Goal: Task Accomplishment & Management: Complete application form

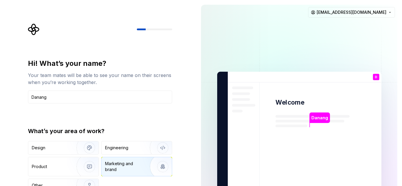
type input "Danang"
click at [127, 168] on div "Marketing and brand" at bounding box center [125, 167] width 40 height 12
click at [161, 30] on div at bounding box center [154, 30] width 35 height 2
click at [301, 138] on rect at bounding box center [296, 154] width 42 height 33
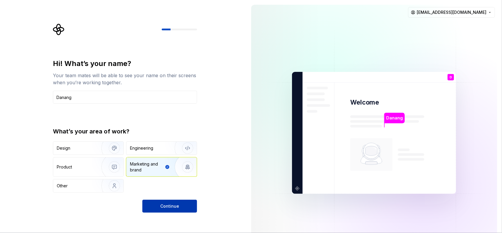
drag, startPoint x: 394, startPoint y: 1, endPoint x: 178, endPoint y: 210, distance: 300.2
click at [178, 186] on button "Continue" at bounding box center [169, 205] width 55 height 13
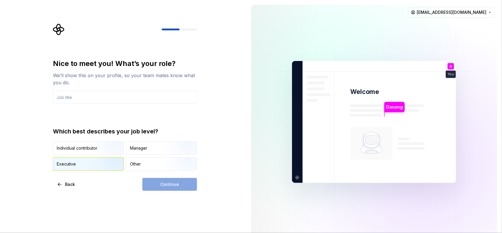
click at [112, 160] on img "button" at bounding box center [110, 170] width 38 height 39
click at [164, 184] on div "Continue" at bounding box center [169, 184] width 55 height 13
click at [178, 185] on div "Continue" at bounding box center [169, 184] width 55 height 13
click at [156, 185] on div "Continue" at bounding box center [169, 184] width 55 height 13
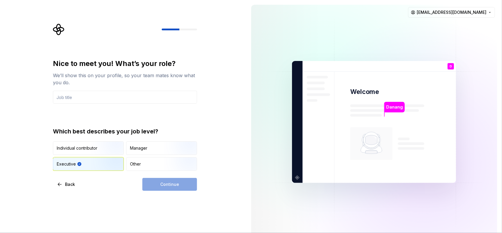
click at [166, 186] on div "Continue" at bounding box center [169, 184] width 55 height 13
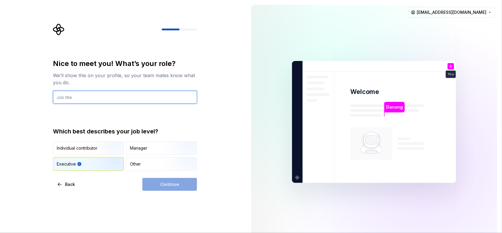
click at [111, 97] on input "text" at bounding box center [125, 97] width 144 height 13
type input "Salesman"
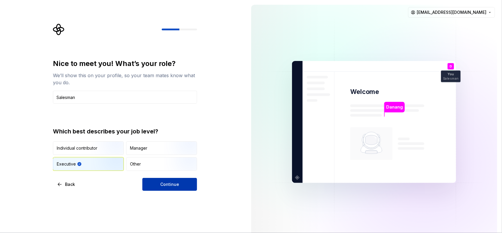
click at [168, 186] on button "Continue" at bounding box center [169, 184] width 55 height 13
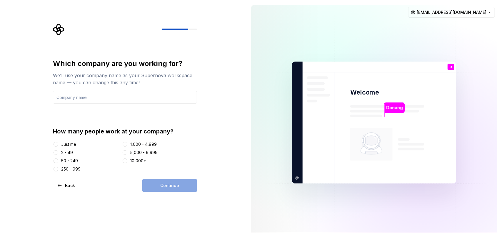
click at [71, 163] on div "50 - 249" at bounding box center [69, 161] width 17 height 6
click at [58, 163] on button "50 - 249" at bounding box center [56, 160] width 5 height 5
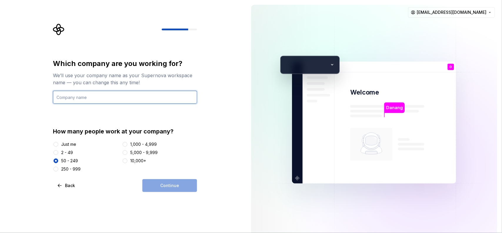
click at [124, 99] on input "text" at bounding box center [125, 97] width 144 height 13
type input "KNS"
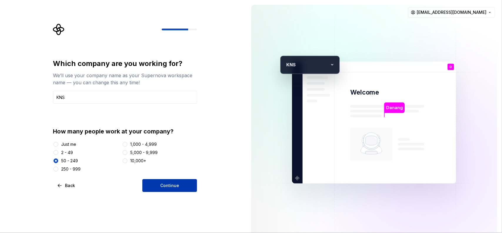
click at [176, 180] on button "Continue" at bounding box center [169, 185] width 55 height 13
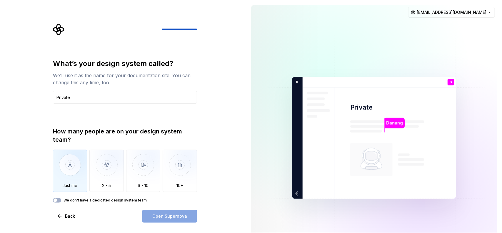
type input "Private"
click at [72, 173] on img "button" at bounding box center [70, 168] width 34 height 39
click at [169, 186] on span "Open Supernova" at bounding box center [169, 216] width 35 height 6
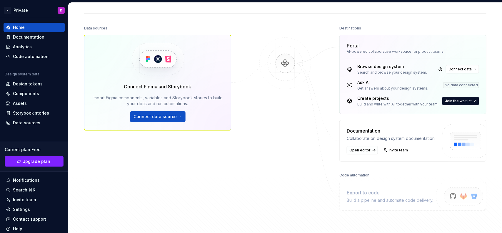
scroll to position [122, 0]
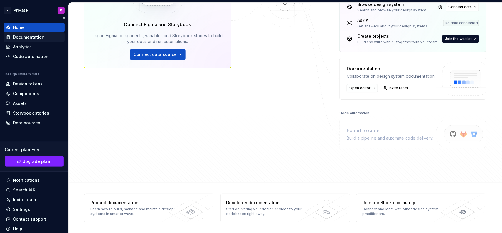
click at [43, 36] on div "Documentation" at bounding box center [34, 37] width 56 height 6
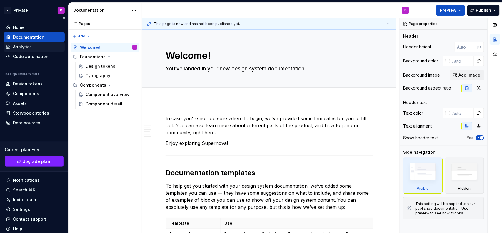
click at [35, 48] on div "Analytics" at bounding box center [34, 47] width 56 height 6
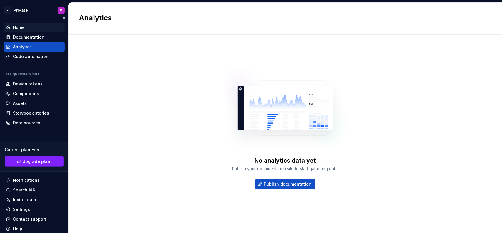
click at [27, 28] on div "Home" at bounding box center [34, 27] width 56 height 6
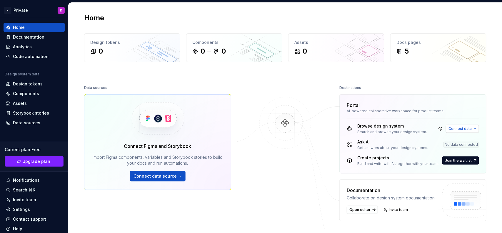
click at [401, 127] on span "Connect data" at bounding box center [459, 128] width 23 height 5
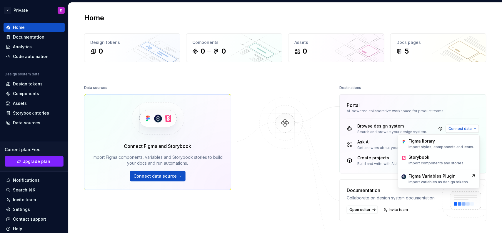
click at [401, 127] on span "Connect data" at bounding box center [459, 128] width 23 height 5
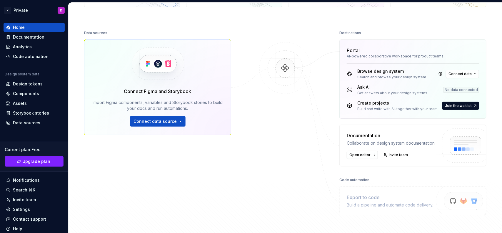
scroll to position [122, 0]
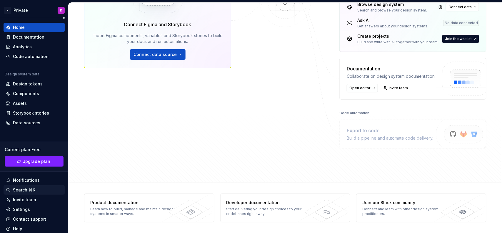
click at [41, 186] on div "Search ⌘K" at bounding box center [34, 190] width 56 height 6
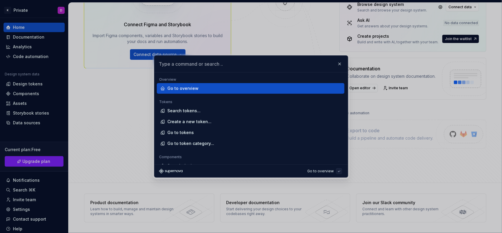
click at [190, 83] on div "Go to overview" at bounding box center [251, 88] width 188 height 11
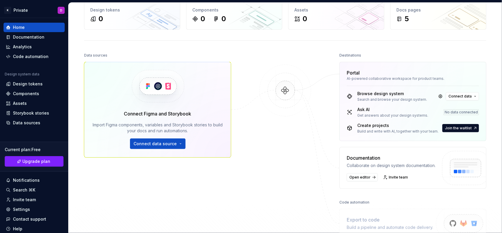
scroll to position [0, 0]
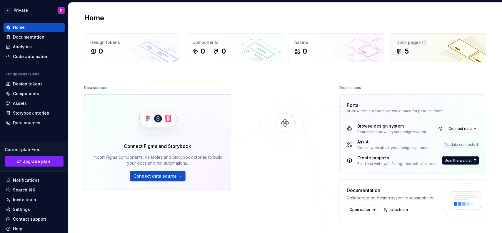
click at [401, 43] on div "Docs pages" at bounding box center [438, 42] width 84 height 6
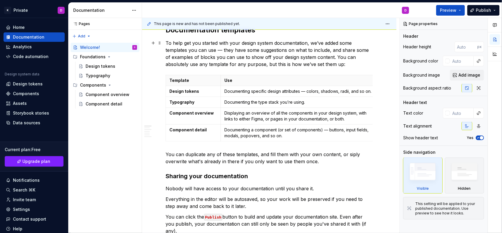
type textarea "*"
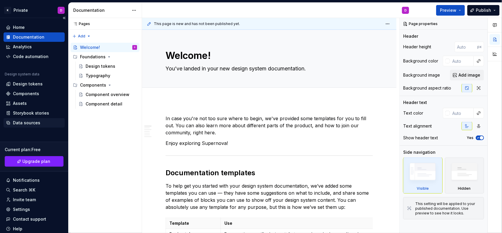
click at [24, 124] on div "Data sources" at bounding box center [26, 123] width 27 height 6
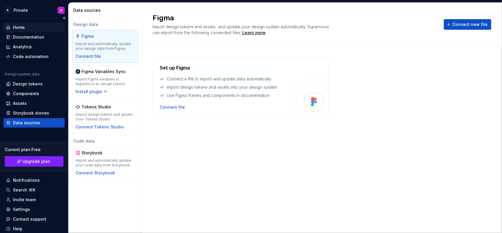
click at [29, 24] on div "Home" at bounding box center [34, 27] width 56 height 6
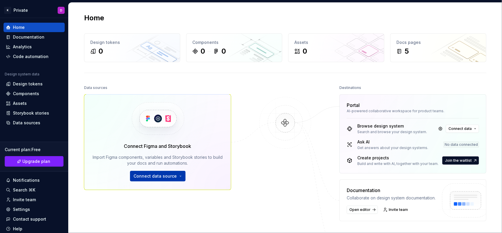
click at [161, 177] on span "Connect data source" at bounding box center [155, 176] width 43 height 6
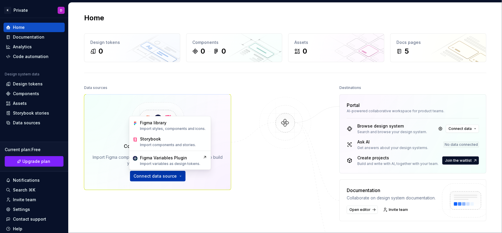
click at [161, 177] on span "Connect data source" at bounding box center [155, 176] width 43 height 6
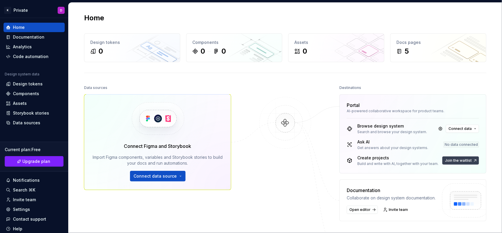
click at [401, 164] on button "Join the waitlist" at bounding box center [460, 160] width 37 height 8
click at [401, 160] on span "Join the waitlist" at bounding box center [458, 160] width 27 height 5
